Goal: Transaction & Acquisition: Purchase product/service

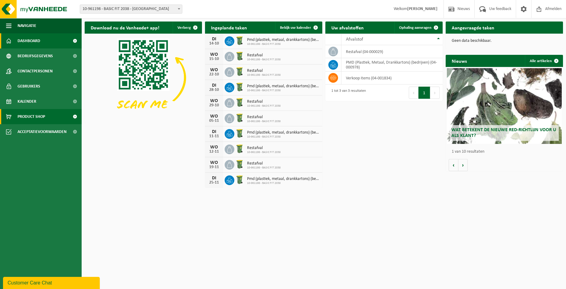
click at [59, 113] on link "Product Shop" at bounding box center [41, 116] width 82 height 15
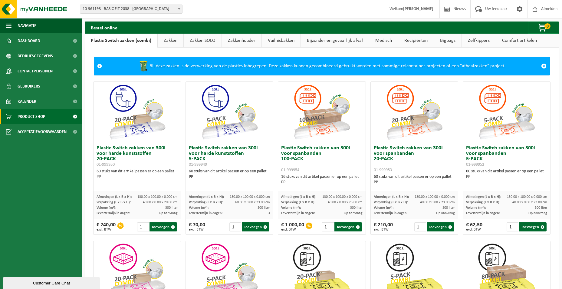
click at [173, 42] on link "Zakken" at bounding box center [171, 41] width 26 height 14
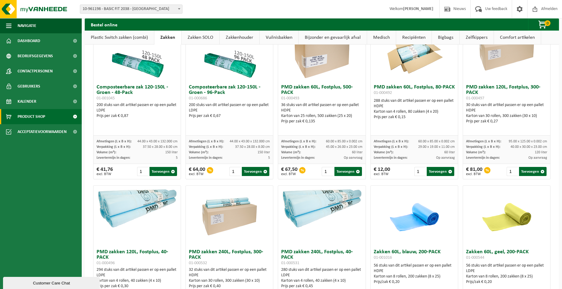
scroll to position [393, 0]
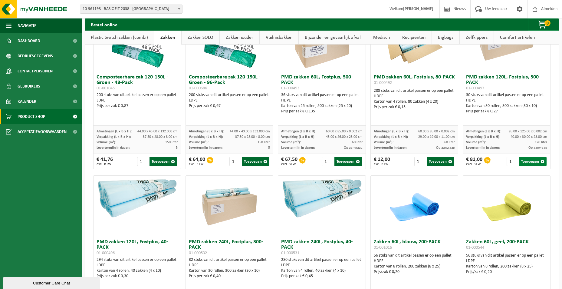
click at [527, 166] on button "Toevoegen" at bounding box center [533, 161] width 28 height 9
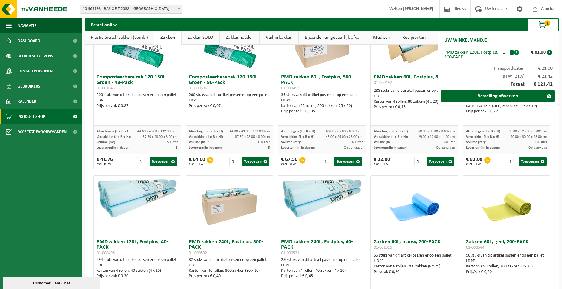
click at [517, 52] on button "+" at bounding box center [516, 52] width 4 height 4
click at [501, 95] on link "Bestelling afwerken" at bounding box center [497, 95] width 114 height 11
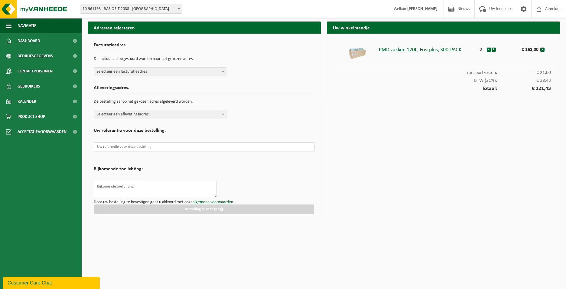
click at [133, 66] on div "Facturatieadres. De factuur zal opgestuurd worden naar het gekozen adres. Selec…" at bounding box center [204, 58] width 221 height 37
click at [134, 74] on span "Selecteer een facturatieadres" at bounding box center [160, 71] width 132 height 8
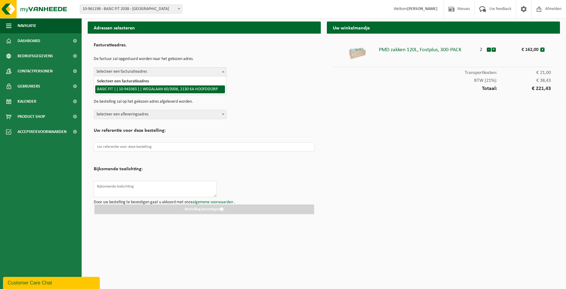
select select "140248"
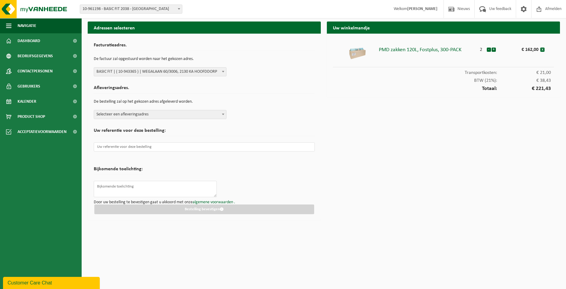
click at [151, 113] on span "Selecteer een afleveringsadres" at bounding box center [160, 114] width 132 height 8
type input "2107"
select select "150619"
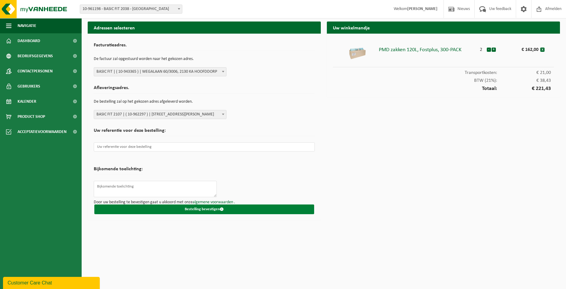
click at [196, 209] on button "Bestelling bevestigen" at bounding box center [204, 209] width 220 height 10
